Goal: Find contact information

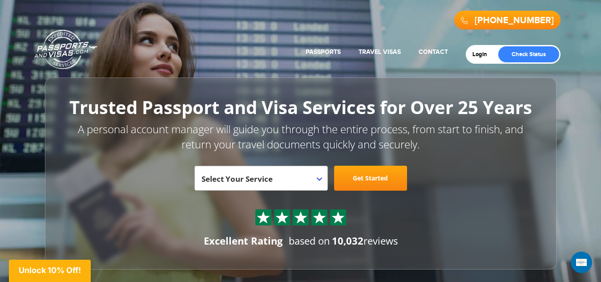
click at [264, 12] on div "720-764-9321 Passports & Visas.com Get Passport Get Visa" at bounding box center [301, 25] width 520 height 40
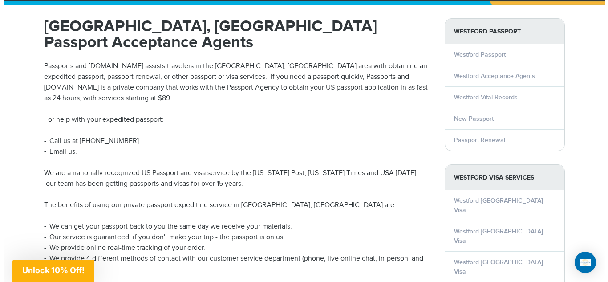
scroll to position [89, 0]
